Goal: Information Seeking & Learning: Find specific fact

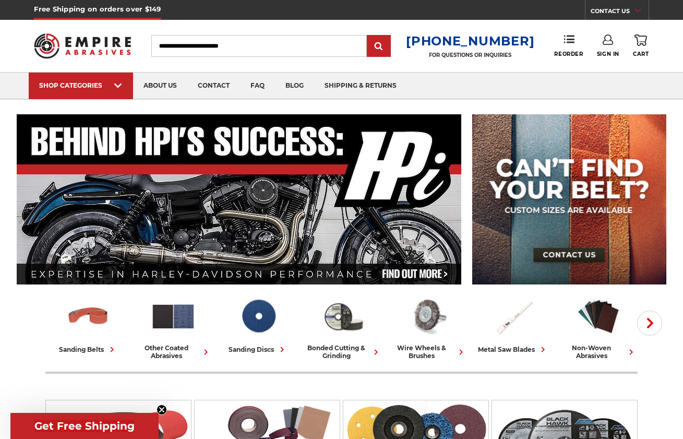
paste input "**********"
type input "**********"
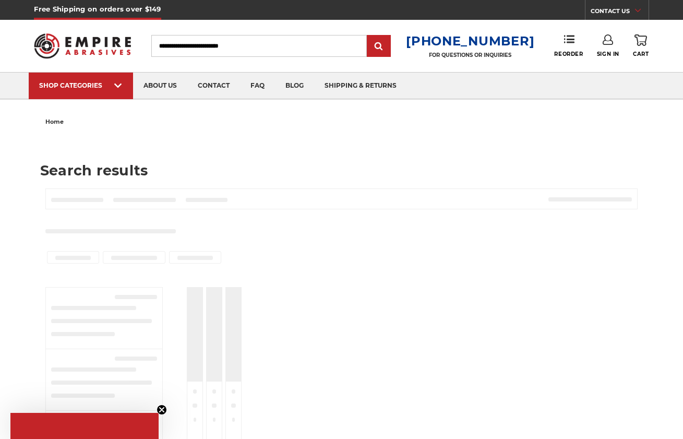
type input "**********"
